Goal: Subscribe to service/newsletter

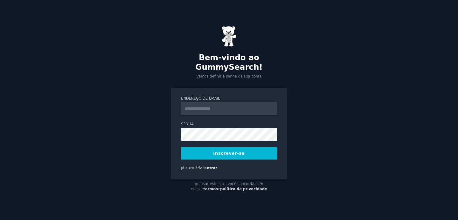
click at [187, 103] on input "Endereço de email" at bounding box center [229, 108] width 96 height 13
type input "**********"
click at [285, 183] on div "**********" at bounding box center [228, 141] width 117 height 106
click at [233, 151] on font "Inscrever-se" at bounding box center [229, 153] width 32 height 5
